Goal: Task Accomplishment & Management: Manage account settings

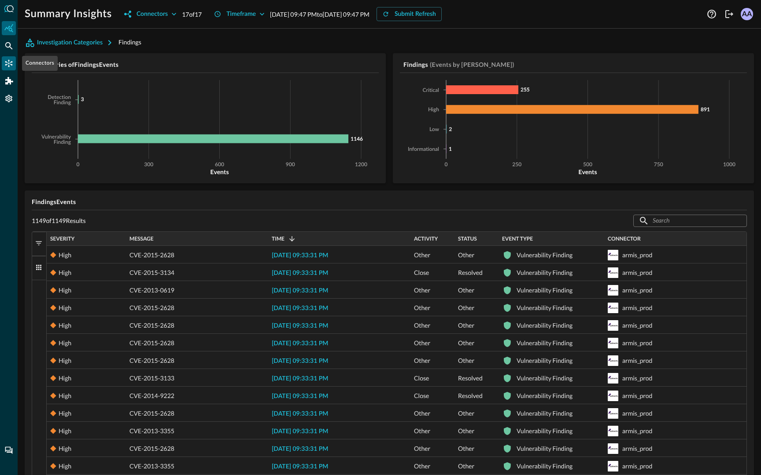
click at [6, 60] on icon "Connectors" at bounding box center [8, 63] width 9 height 9
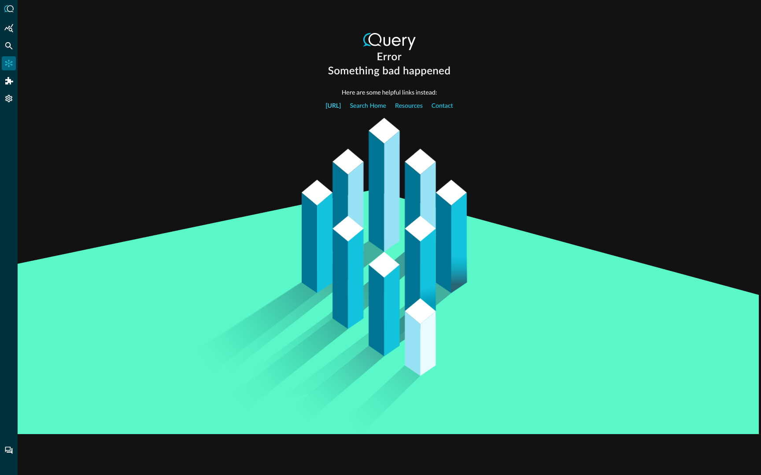
click at [330, 107] on link "[URL]" at bounding box center [332, 106] width 15 height 18
click at [330, 107] on link "Query.ai" at bounding box center [332, 106] width 15 height 18
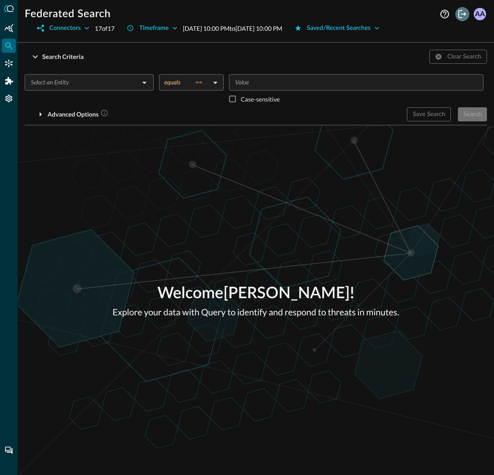
click at [461, 8] on button "Logout" at bounding box center [462, 14] width 14 height 14
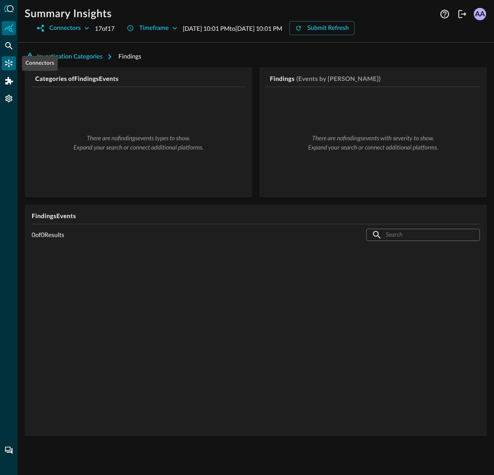
click at [11, 60] on icon "Connectors" at bounding box center [8, 63] width 9 height 9
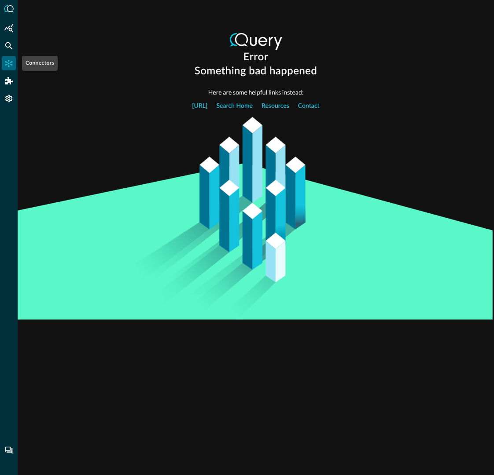
click at [11, 60] on icon "Connectors" at bounding box center [8, 63] width 9 height 9
click at [7, 45] on icon "Federated Search" at bounding box center [8, 45] width 9 height 9
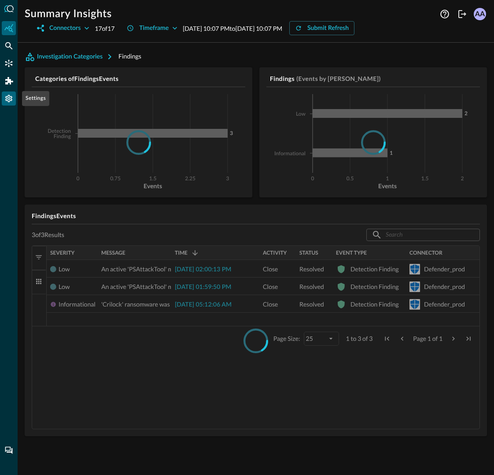
click at [11, 96] on icon "Settings" at bounding box center [8, 98] width 9 height 9
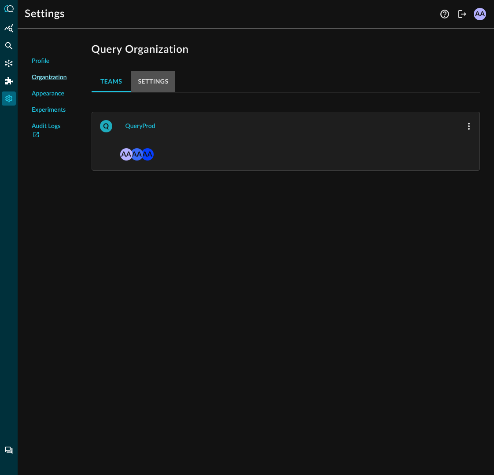
click at [147, 89] on button "Settings" at bounding box center [153, 81] width 44 height 21
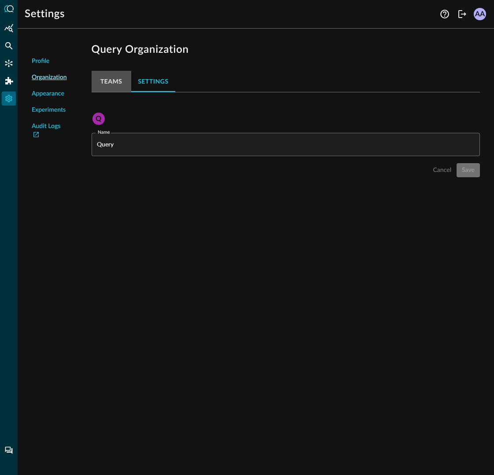
click at [121, 83] on button "Teams" at bounding box center [112, 81] width 40 height 21
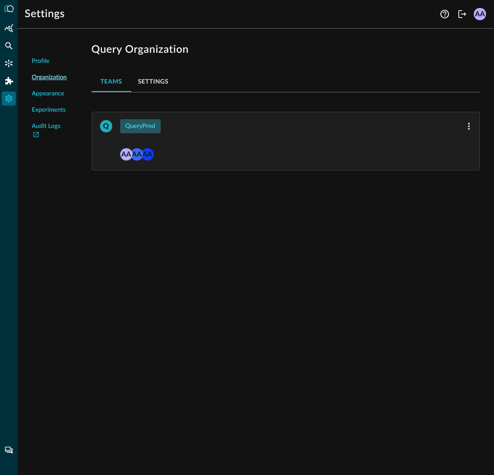
click at [136, 126] on button "QueryProd" at bounding box center [140, 126] width 40 height 14
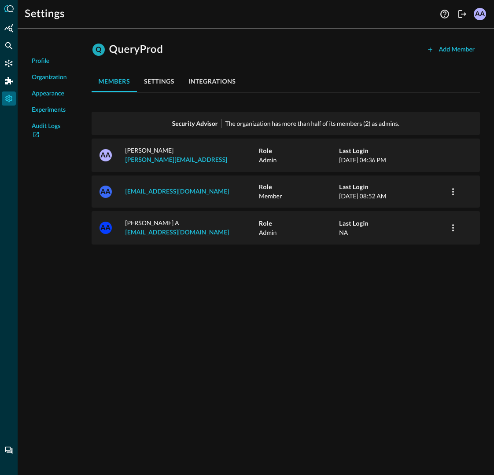
click at [220, 77] on button "integrations" at bounding box center [212, 81] width 62 height 21
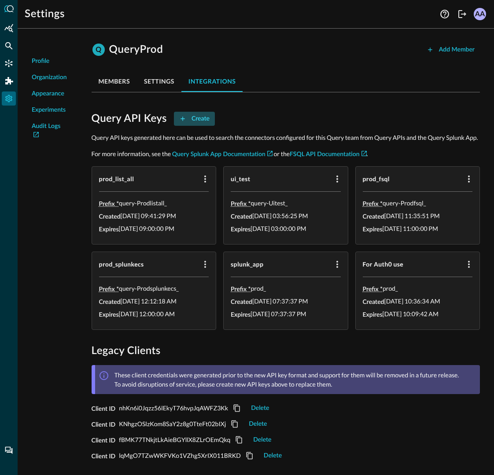
click at [198, 120] on button "Create" at bounding box center [194, 119] width 41 height 14
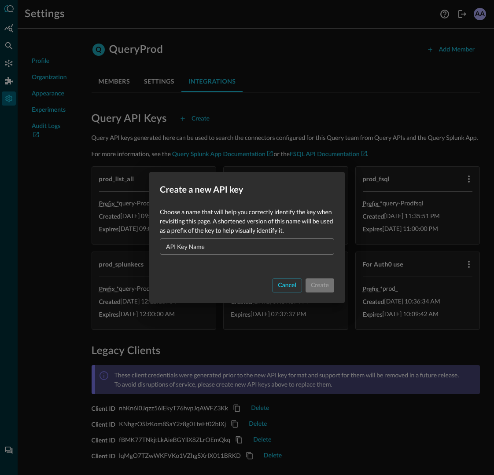
click at [183, 243] on input "API Key Name" at bounding box center [249, 247] width 169 height 16
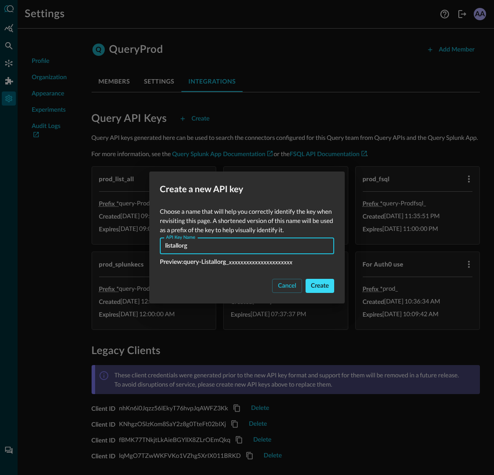
type input "listallorg"
click at [323, 284] on button "Create" at bounding box center [319, 286] width 29 height 14
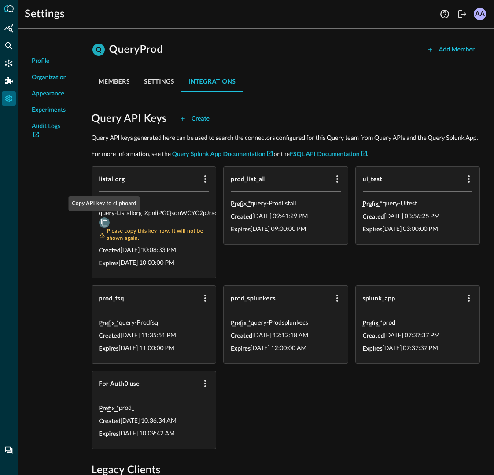
click at [104, 221] on icon "Copy API key to clipboard" at bounding box center [104, 223] width 8 height 8
